Goal: Task Accomplishment & Management: Use online tool/utility

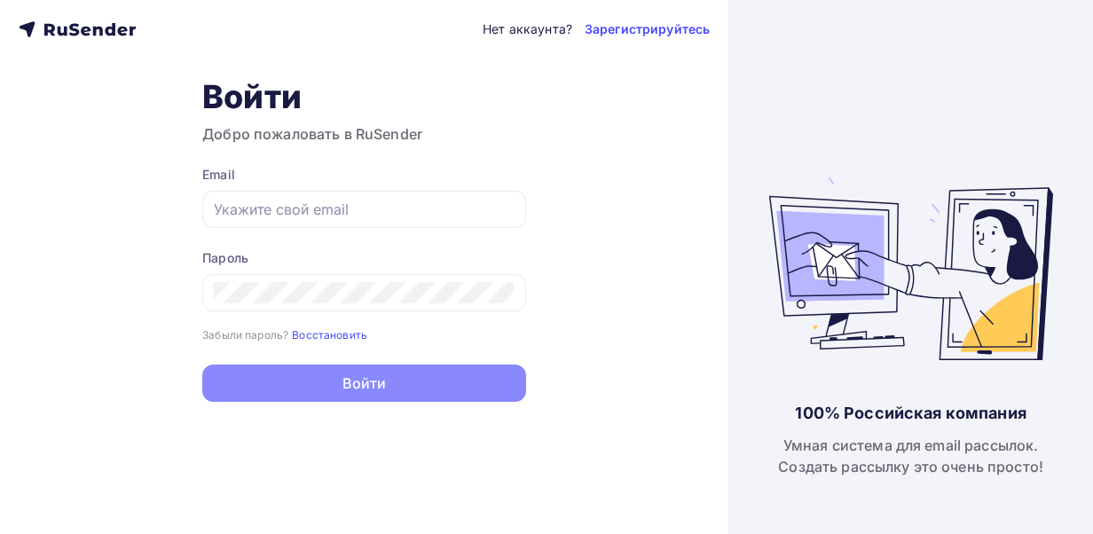
type input "[EMAIL_ADDRESS][DOMAIN_NAME]"
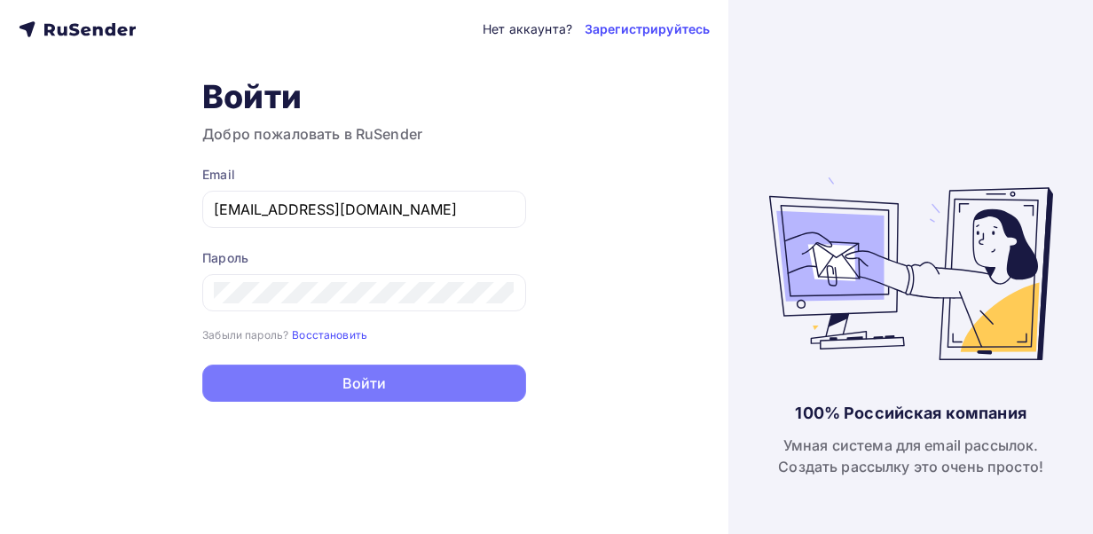
click at [347, 392] on button "Войти" at bounding box center [364, 383] width 324 height 37
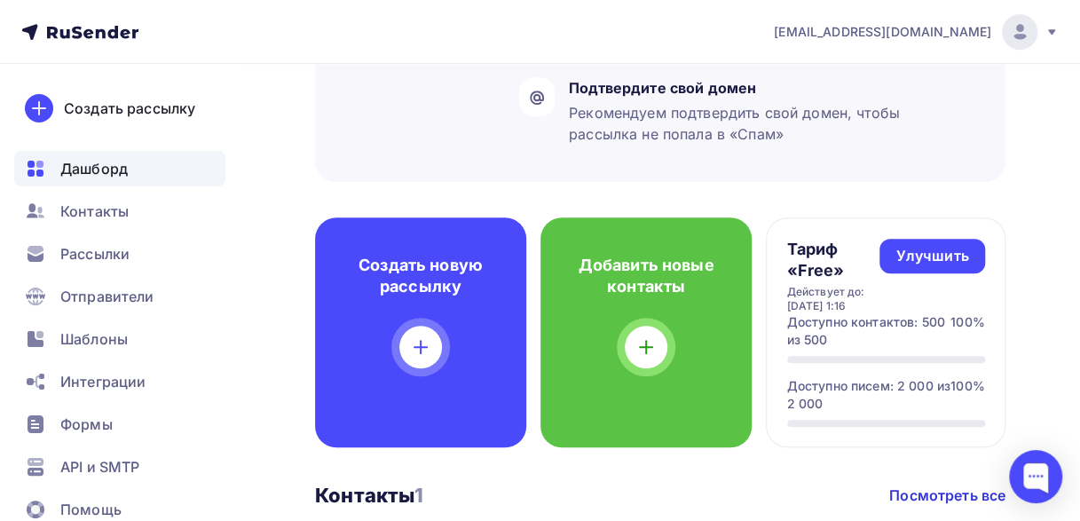
scroll to position [385, 0]
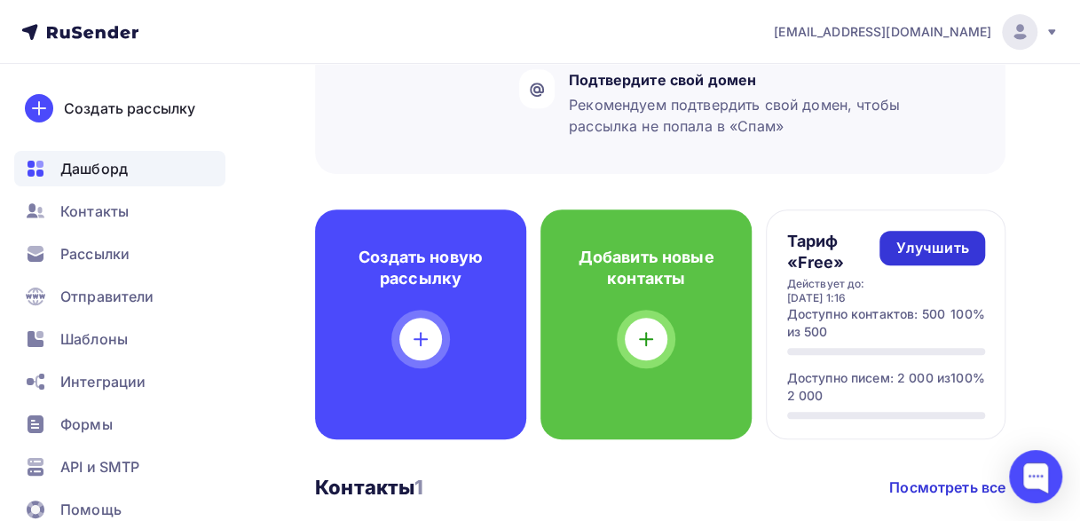
click at [909, 238] on div "Улучшить" at bounding box center [931, 248] width 73 height 20
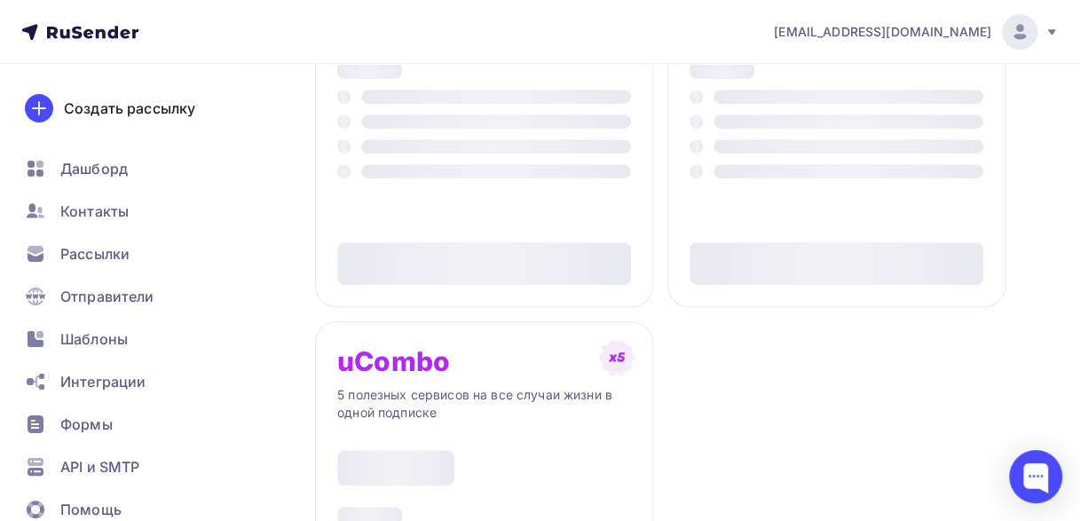
type input "500"
type input "100"
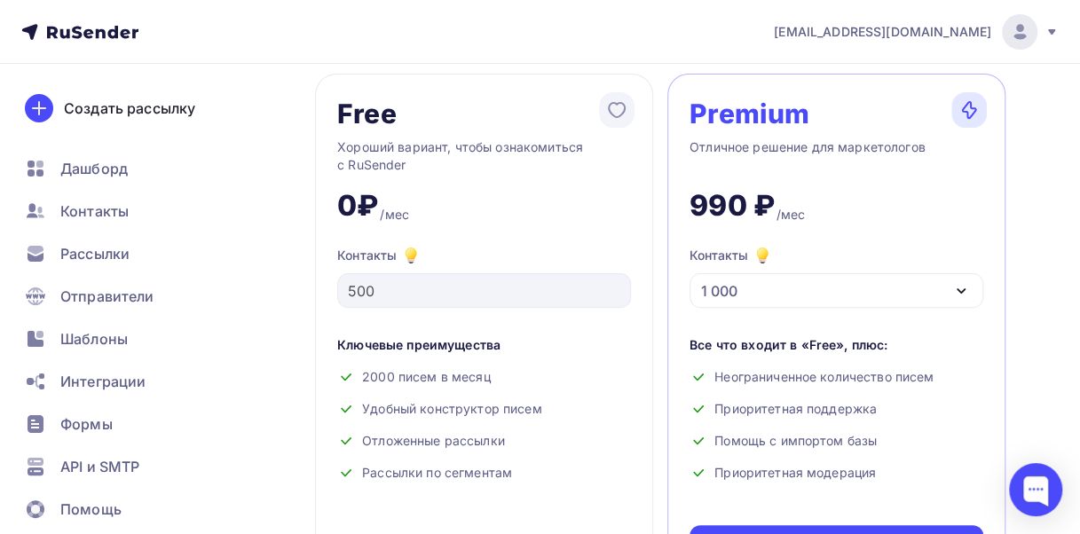
scroll to position [99, 0]
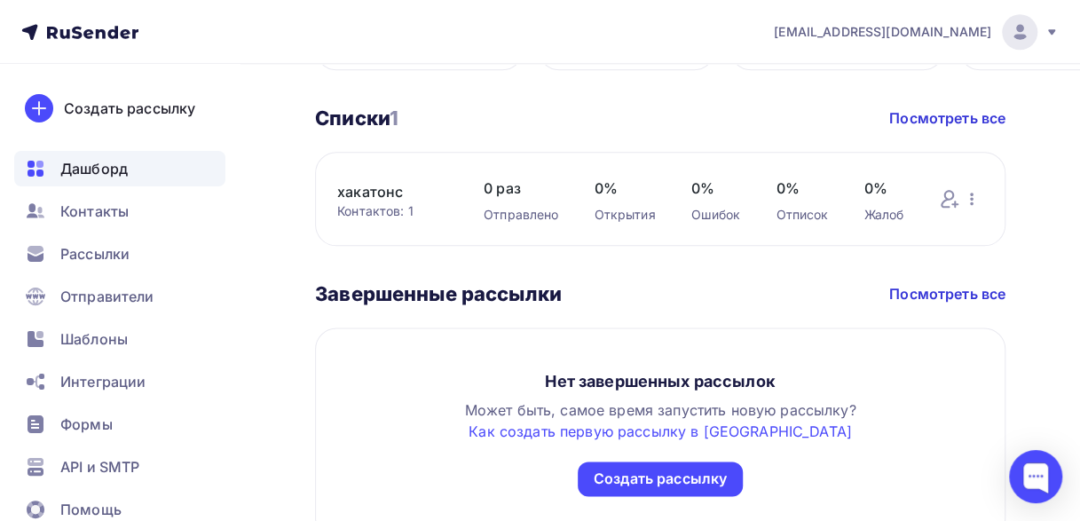
scroll to position [957, 0]
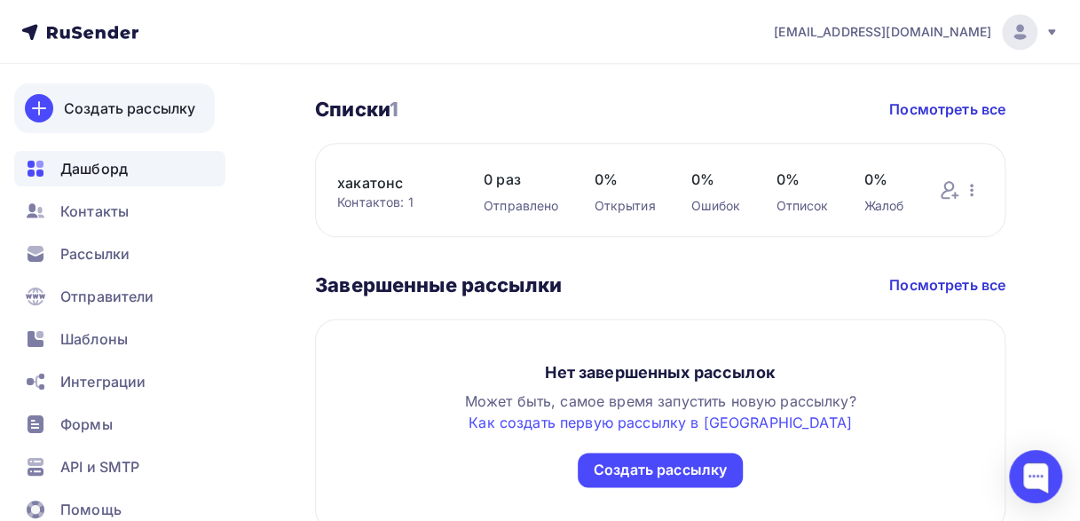
click at [66, 113] on div "Создать рассылку" at bounding box center [129, 108] width 131 height 21
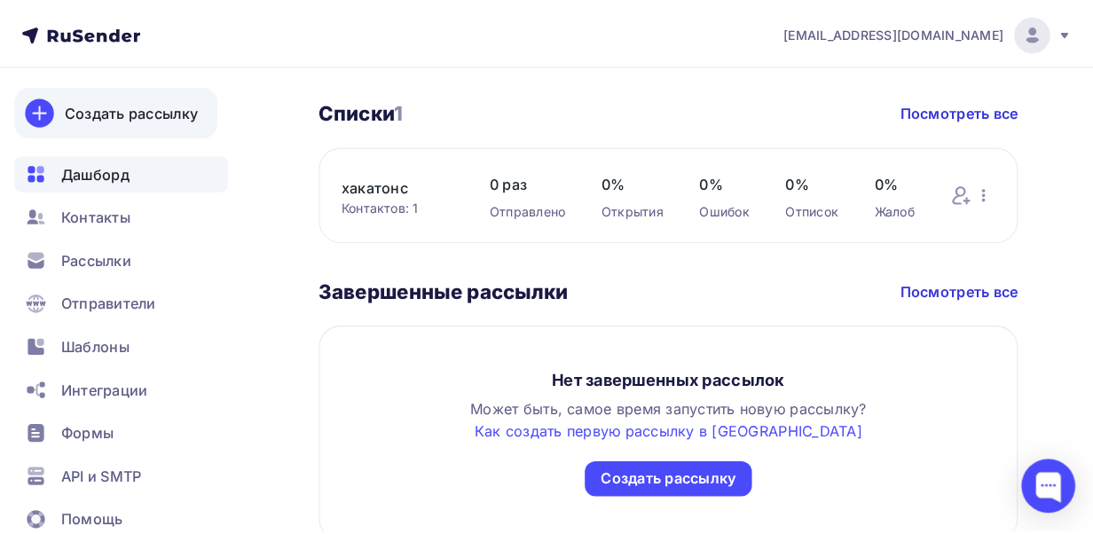
scroll to position [936, 0]
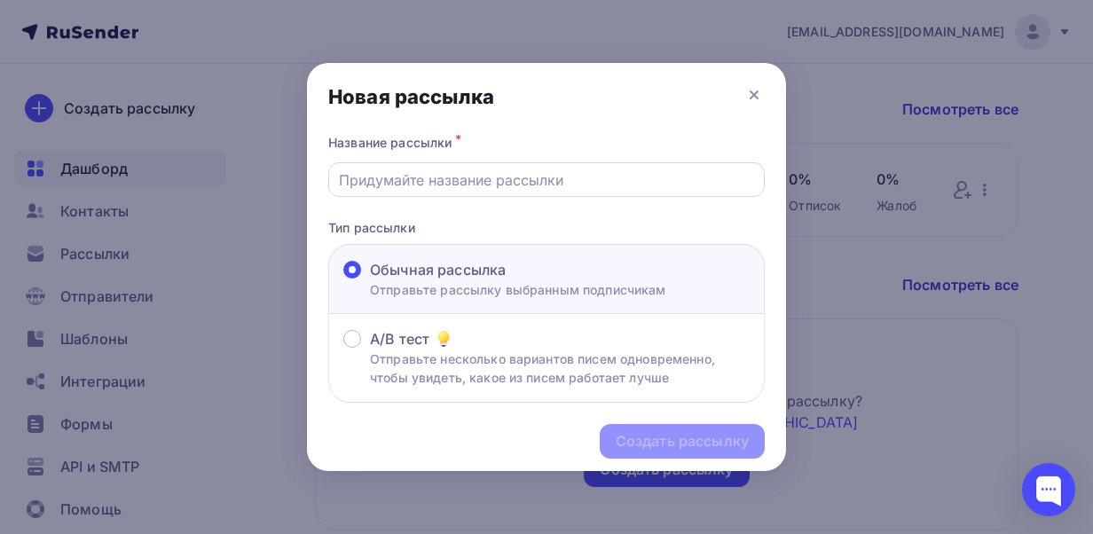
click at [457, 180] on input "text" at bounding box center [547, 179] width 416 height 21
click at [743, 99] on icon at bounding box center [753, 94] width 21 height 21
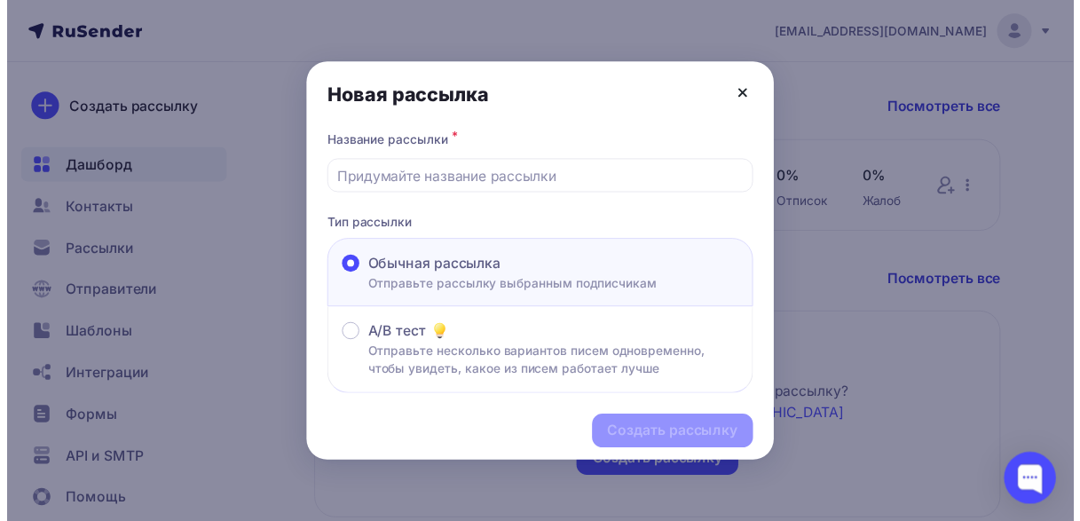
scroll to position [957, 0]
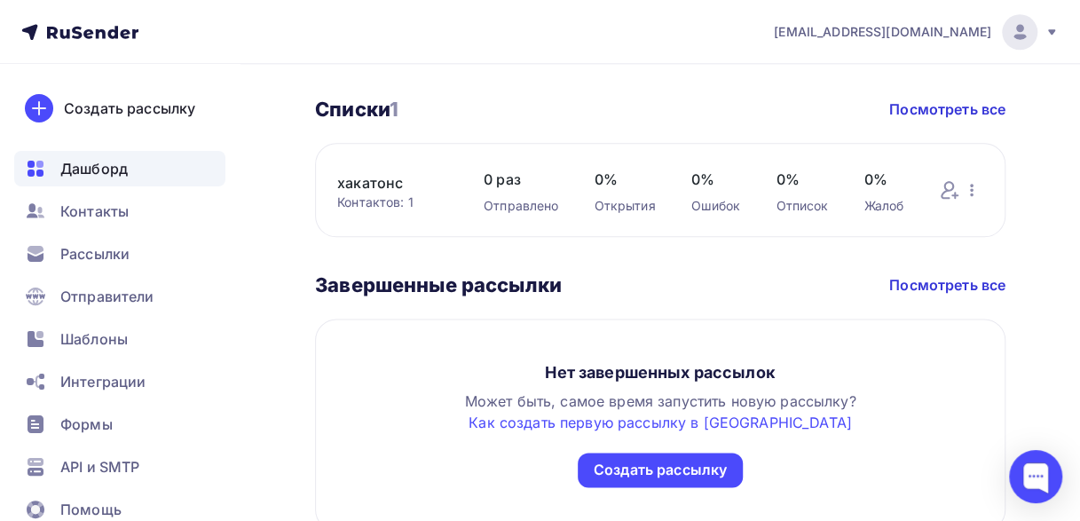
click at [360, 204] on div "Контактов: 1" at bounding box center [392, 202] width 111 height 18
click at [901, 113] on link "Посмотреть все" at bounding box center [947, 108] width 116 height 21
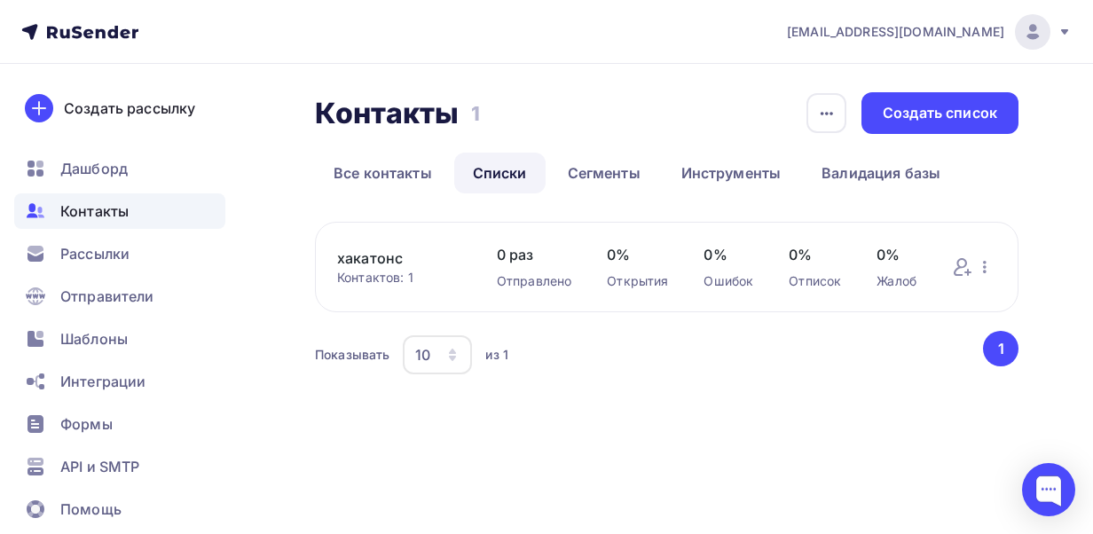
click at [342, 271] on div "Контактов: 1" at bounding box center [399, 278] width 124 height 18
click at [82, 112] on div "Создать рассылку" at bounding box center [129, 108] width 131 height 21
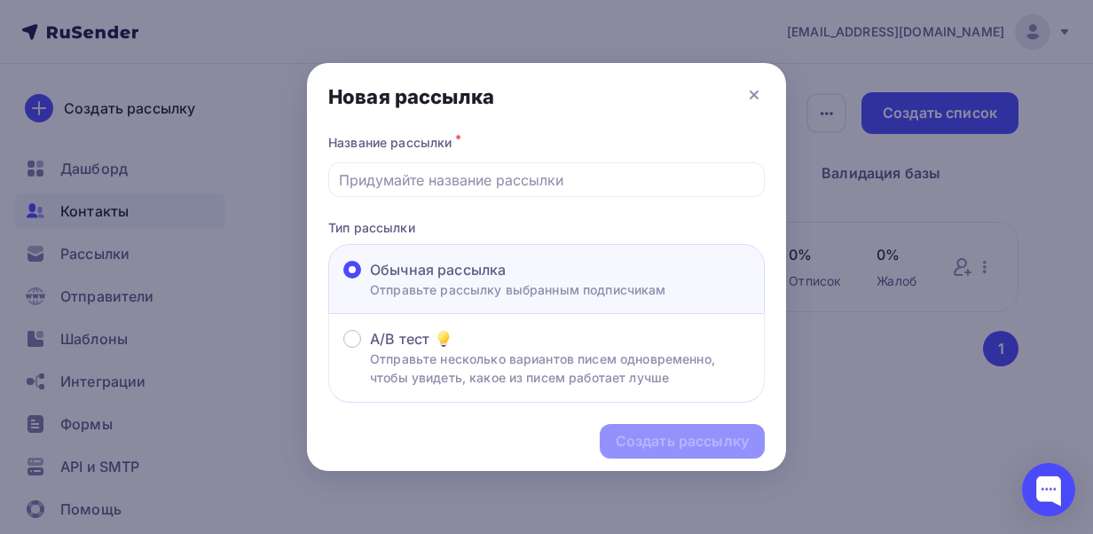
click at [394, 157] on div "Название рассылки *" at bounding box center [546, 163] width 436 height 67
click at [405, 170] on input "text" at bounding box center [547, 179] width 416 height 21
type input "хакатонс"
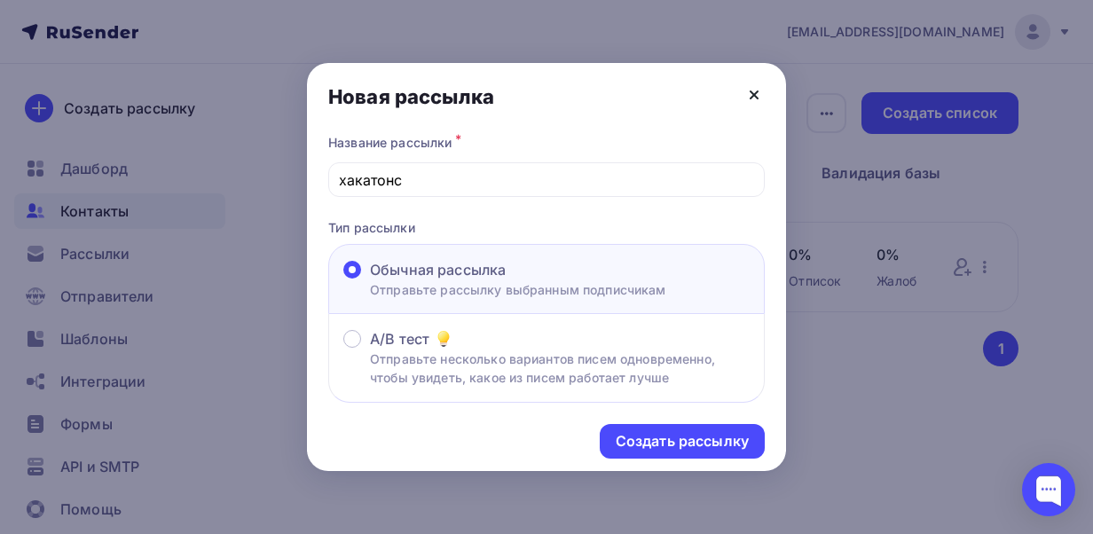
click at [749, 105] on icon at bounding box center [753, 94] width 21 height 21
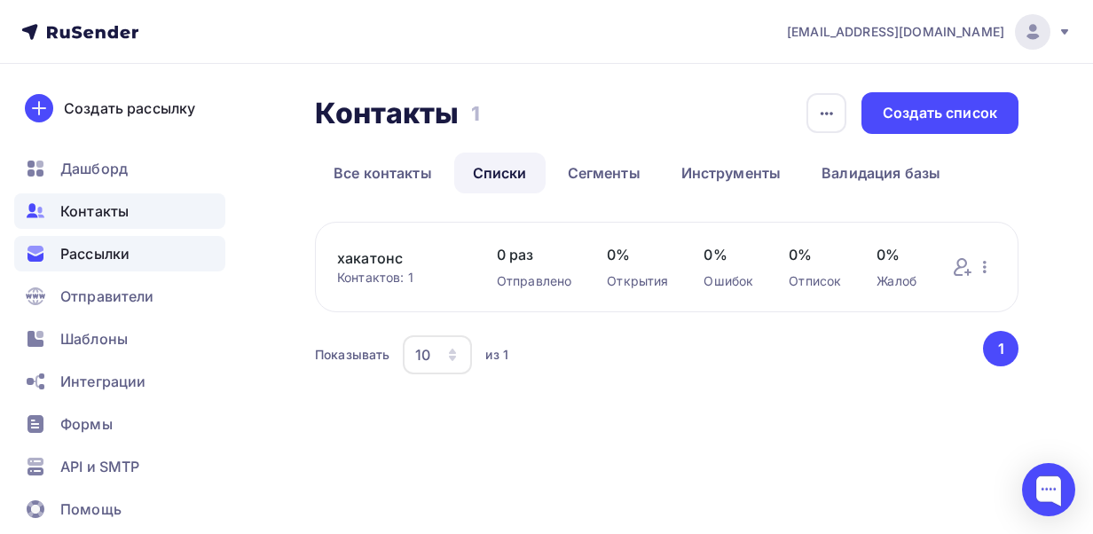
click at [122, 257] on span "Рассылки" at bounding box center [94, 253] width 69 height 21
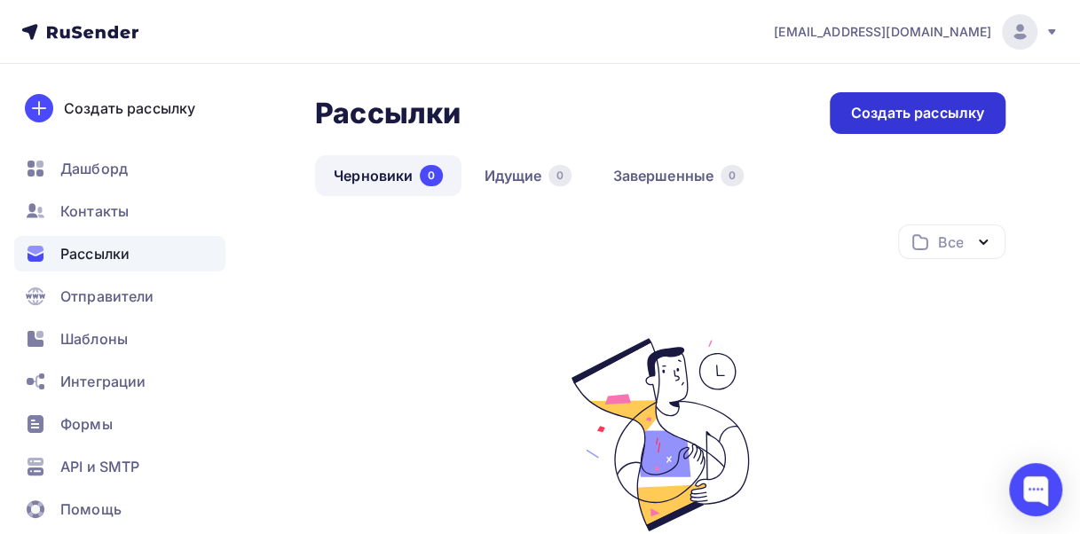
click at [850, 130] on div "Создать рассылку" at bounding box center [917, 113] width 176 height 42
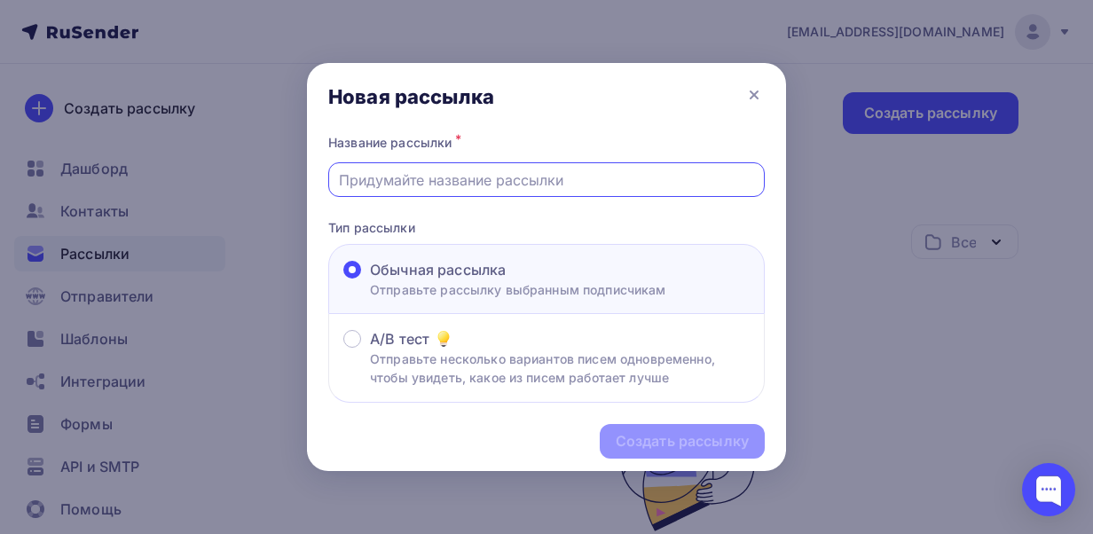
click at [477, 183] on input "text" at bounding box center [547, 179] width 416 height 21
type input "хакатонс"
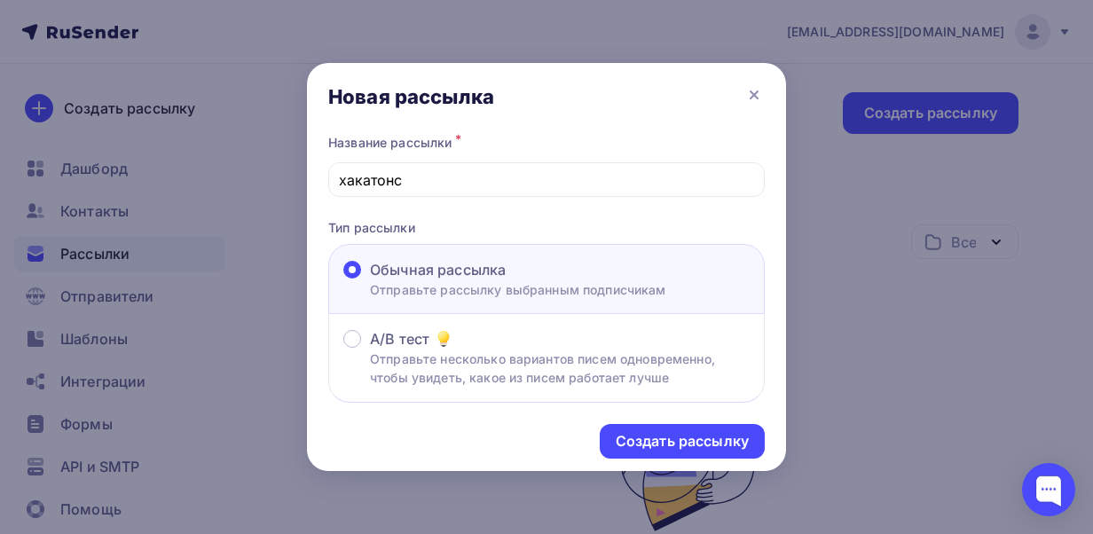
click at [765, 94] on div "Новая рассылка" at bounding box center [546, 96] width 479 height 67
click at [749, 86] on icon at bounding box center [753, 94] width 21 height 21
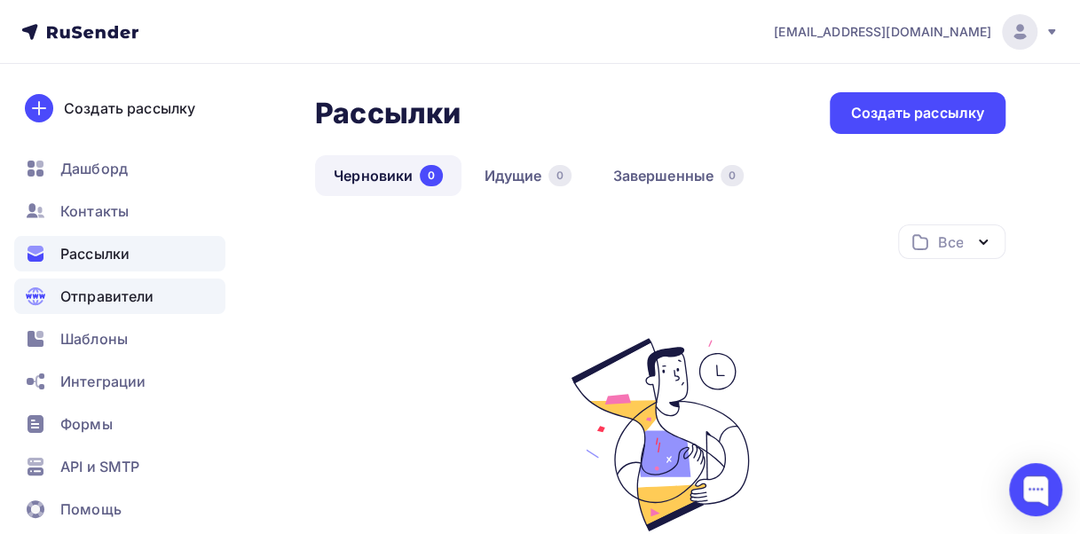
click at [122, 288] on span "Отправители" at bounding box center [107, 296] width 94 height 21
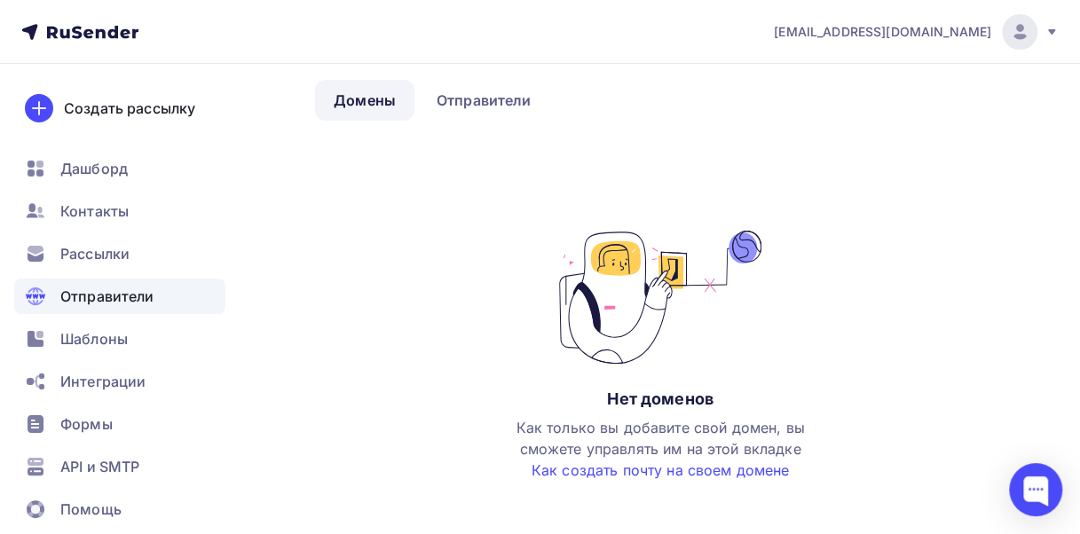
scroll to position [126, 0]
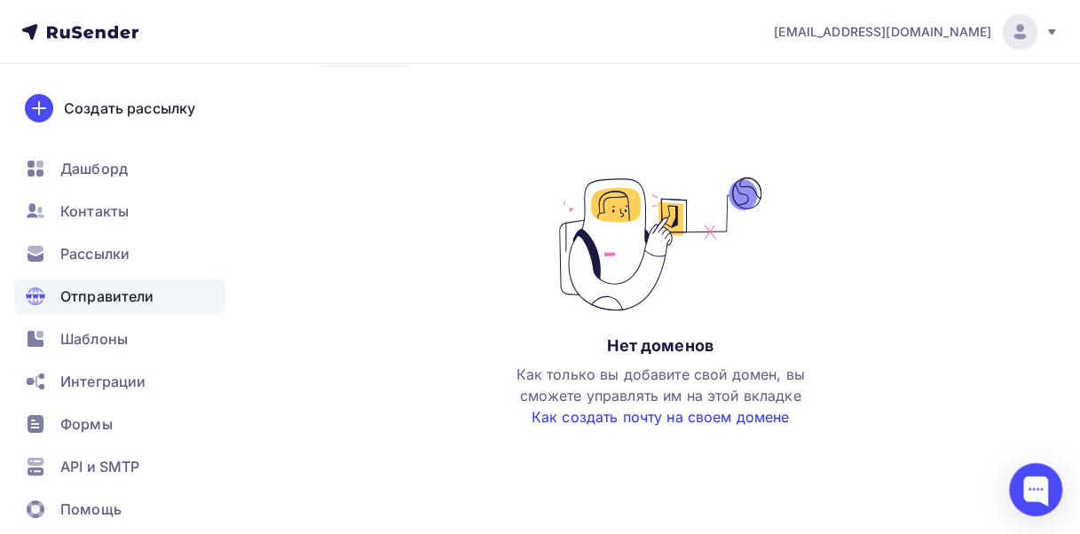
click at [633, 408] on link "Как создать почту на своем домене" at bounding box center [660, 417] width 258 height 18
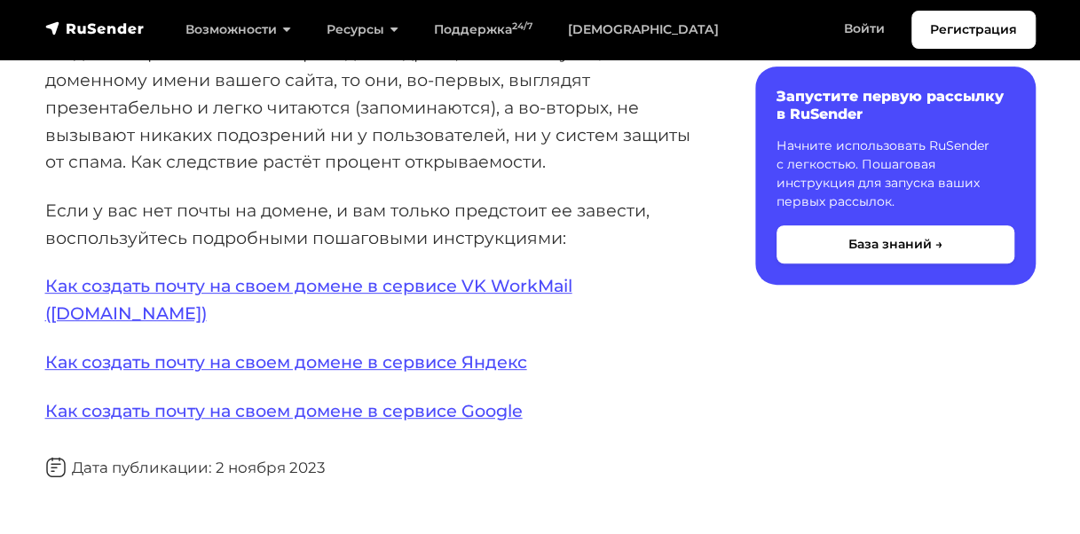
scroll to position [230, 0]
click at [333, 399] on link "Как создать почту на своем домене в сервисе Google" at bounding box center [283, 409] width 477 height 21
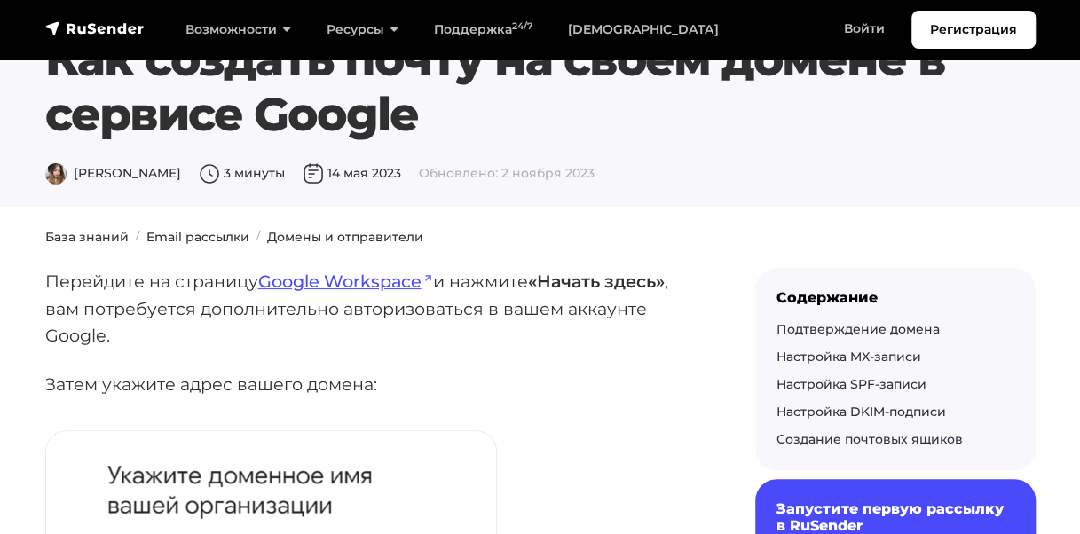
scroll to position [60, 0]
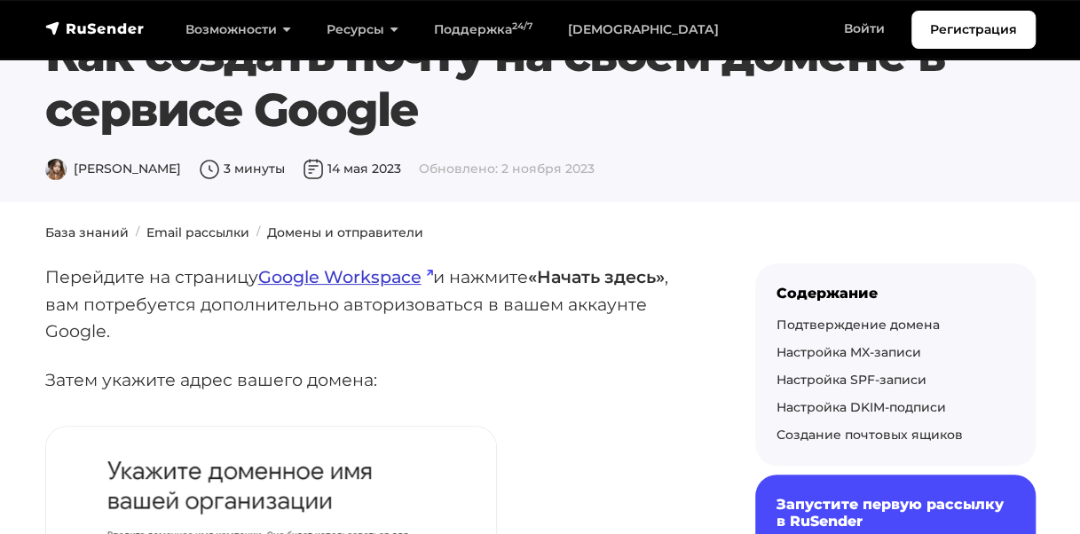
click at [362, 282] on link "Google Workspace" at bounding box center [345, 276] width 175 height 21
